Goal: Complete application form

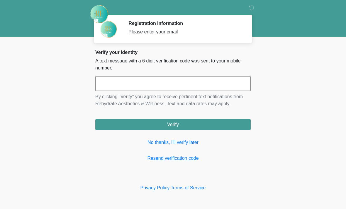
click at [179, 86] on input "text" at bounding box center [172, 83] width 155 height 15
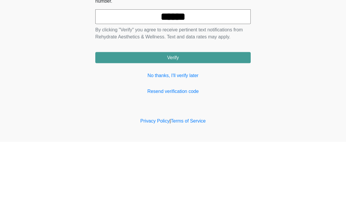
type input "******"
click at [228, 119] on button "Verify" at bounding box center [172, 124] width 155 height 11
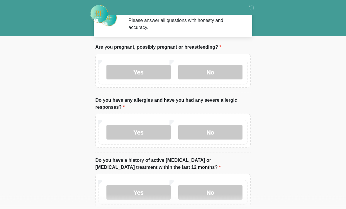
scroll to position [12, 0]
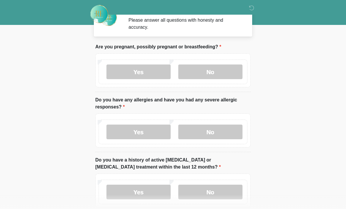
click at [225, 72] on label "No" at bounding box center [210, 71] width 64 height 15
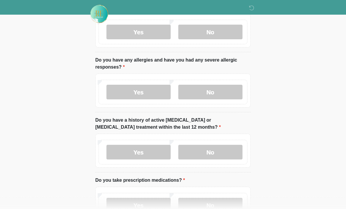
scroll to position [52, 0]
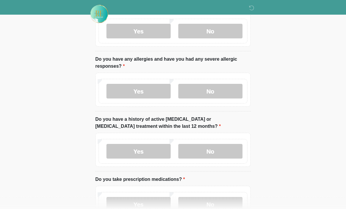
click at [226, 90] on label "No" at bounding box center [210, 91] width 64 height 15
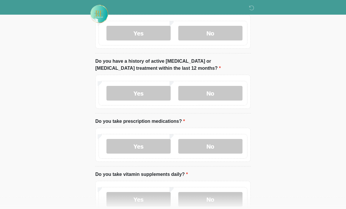
scroll to position [112, 0]
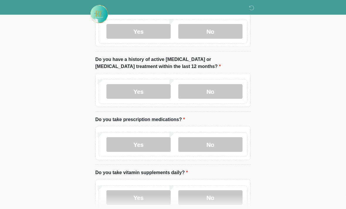
click at [217, 92] on label "No" at bounding box center [210, 91] width 64 height 15
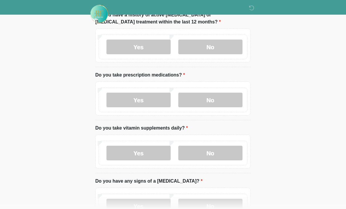
scroll to position [158, 0]
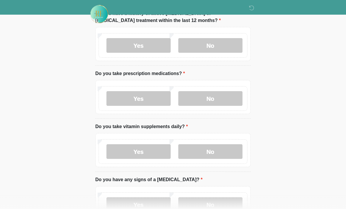
click at [230, 96] on label "No" at bounding box center [210, 98] width 64 height 15
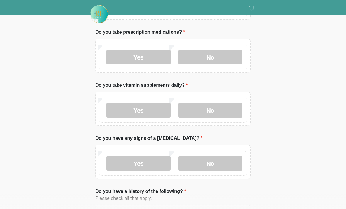
scroll to position [201, 0]
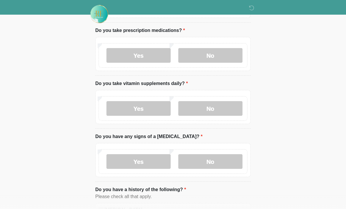
click at [155, 110] on label "Yes" at bounding box center [138, 108] width 64 height 15
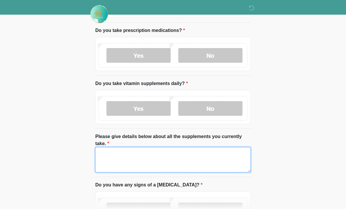
click at [168, 155] on textarea "Please give details below about all the supplements you currently take." at bounding box center [172, 159] width 155 height 25
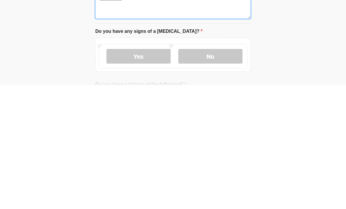
scroll to position [238, 0]
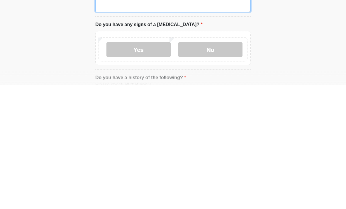
type textarea "**********"
click at [225, 166] on label "No" at bounding box center [210, 173] width 64 height 15
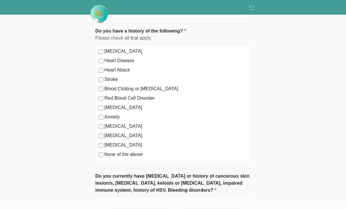
scroll to position [408, 0]
click at [117, 157] on label "None of the above" at bounding box center [175, 154] width 143 height 7
click at [121, 157] on label "None of the above" at bounding box center [175, 154] width 143 height 7
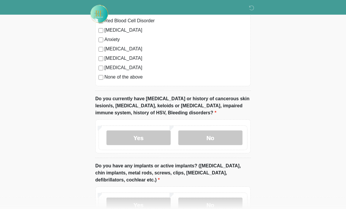
scroll to position [486, 0]
click at [219, 136] on label "No" at bounding box center [210, 137] width 64 height 15
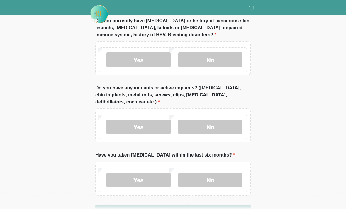
scroll to position [564, 0]
click at [221, 129] on label "No" at bounding box center [210, 126] width 64 height 15
click at [204, 175] on label "No" at bounding box center [210, 179] width 64 height 15
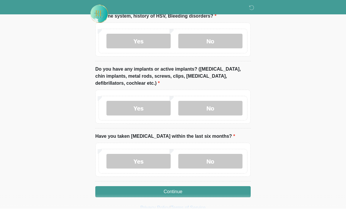
click at [199, 191] on button "Continue" at bounding box center [172, 191] width 155 height 11
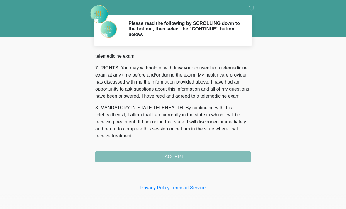
scroll to position [255, 0]
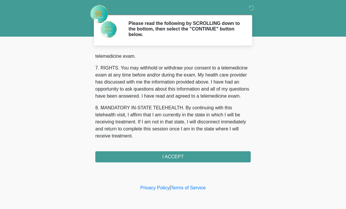
click at [179, 158] on button "I ACCEPT" at bounding box center [172, 156] width 155 height 11
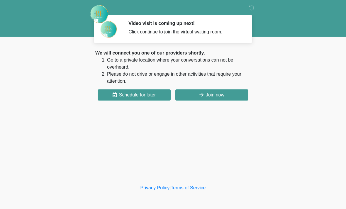
click at [218, 94] on button "Join now" at bounding box center [211, 94] width 73 height 11
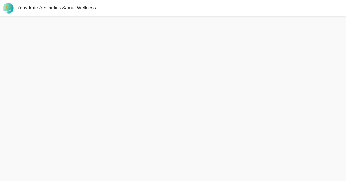
scroll to position [2, 0]
